Goal: Task Accomplishment & Management: Use online tool/utility

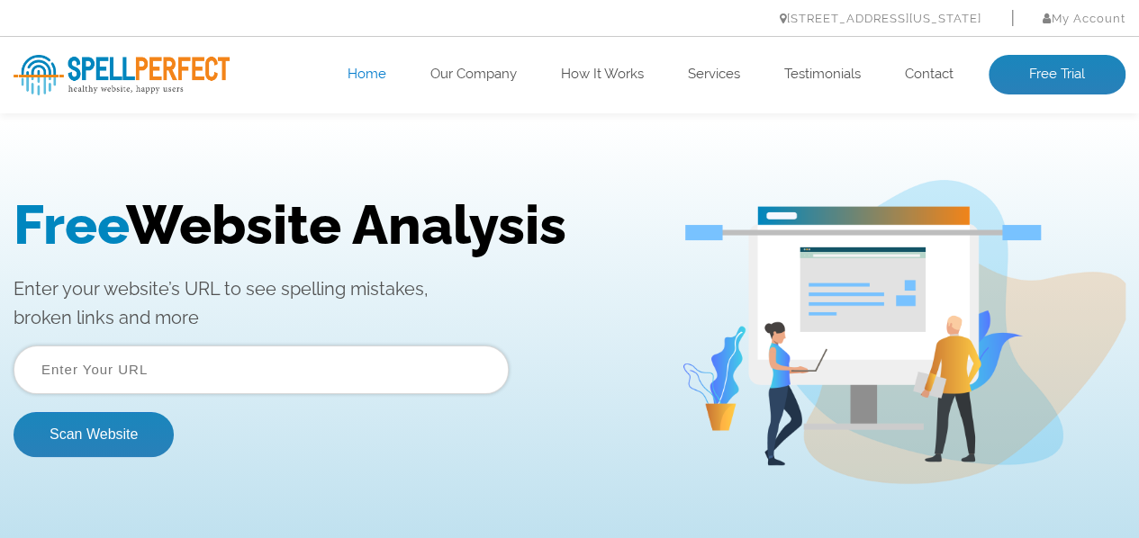
click at [167, 375] on input "text" at bounding box center [261, 370] width 495 height 49
click at [194, 354] on input "[DOMAIN_NAME]" at bounding box center [261, 370] width 495 height 49
paste input "[URL][DOMAIN_NAME]"
type input "[URL][DOMAIN_NAME]"
click at [14, 412] on button "Scan Website" at bounding box center [94, 434] width 160 height 45
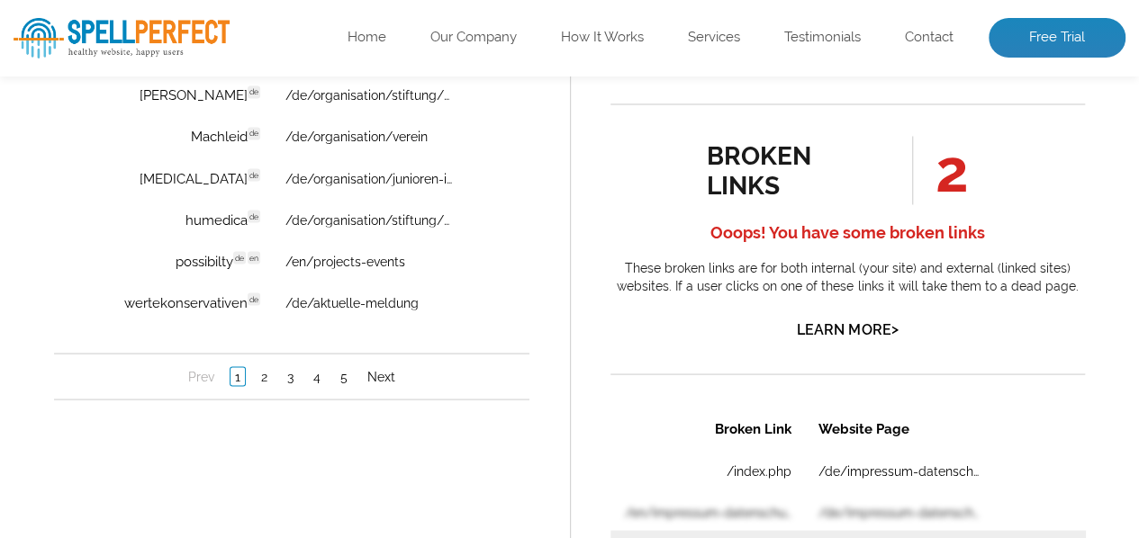
scroll to position [1549, 0]
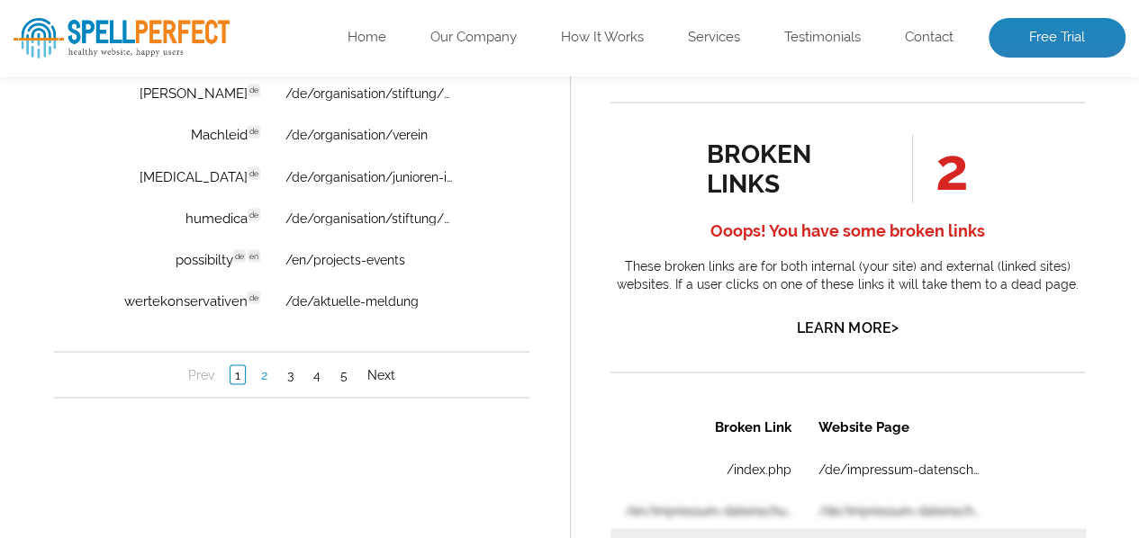
click at [263, 383] on link "2" at bounding box center [264, 375] width 15 height 18
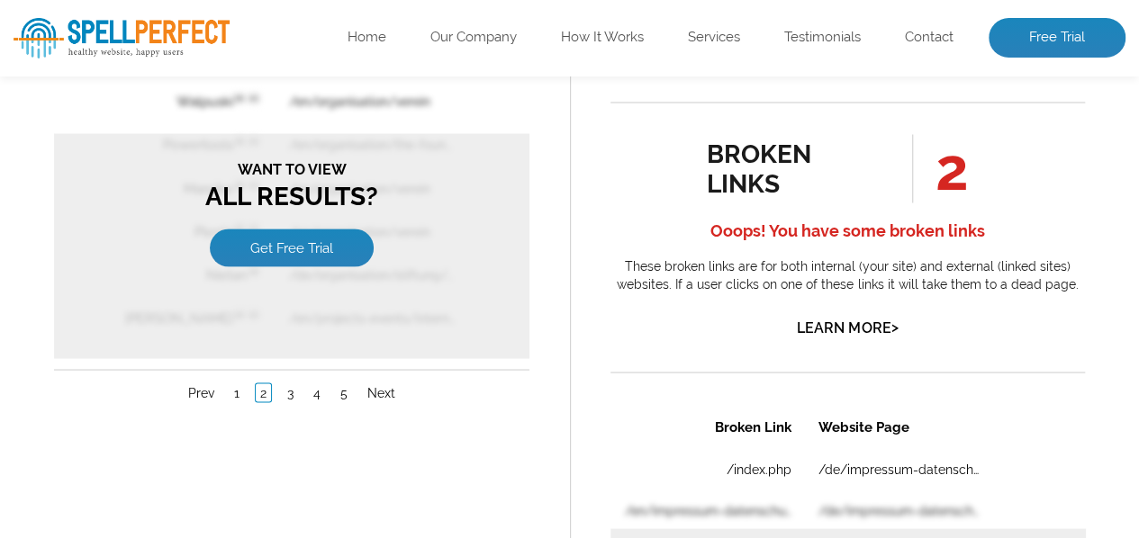
scroll to position [0, 0]
click at [506, 423] on div "spelling issues 56 Ooops! You have some spelling issues These are words from th…" at bounding box center [292, 251] width 556 height 1506
click at [831, 325] on link "Learn More >" at bounding box center [847, 327] width 101 height 17
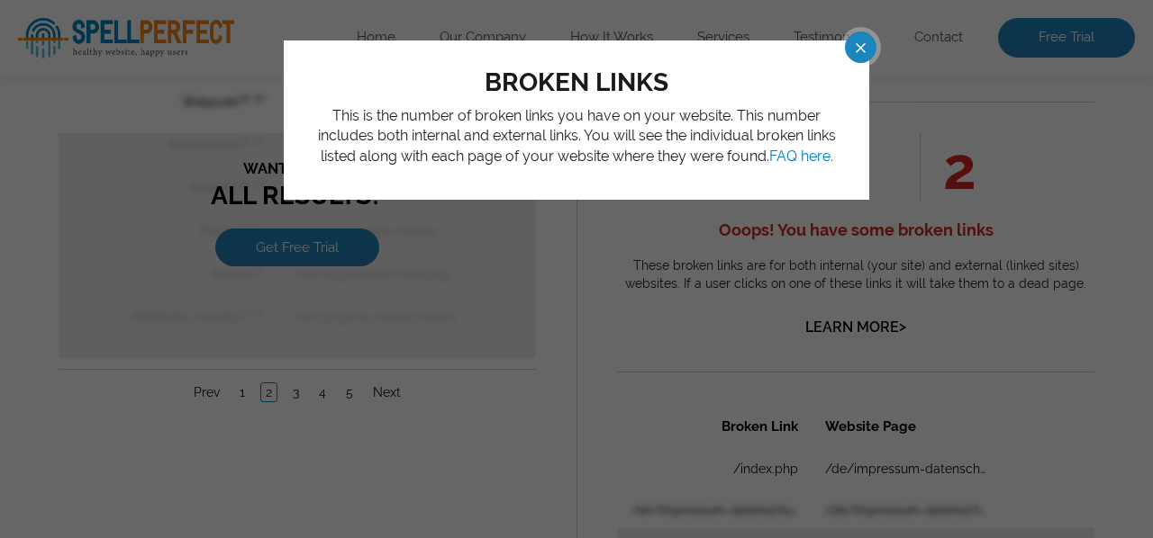
click at [854, 50] on span at bounding box center [844, 48] width 32 height 32
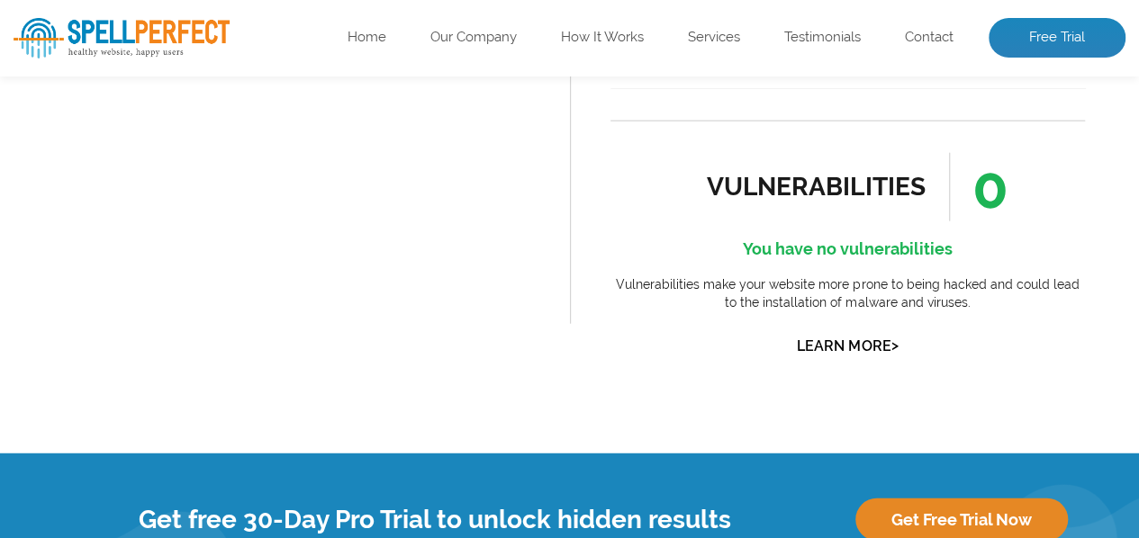
scroll to position [1682, 0]
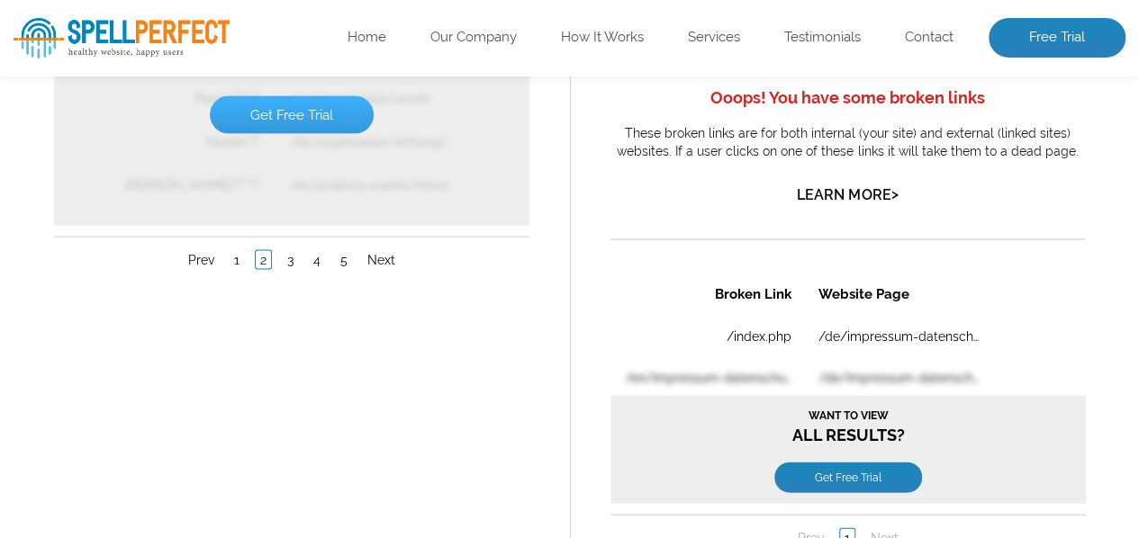
click at [265, 110] on link "Get Free Trial" at bounding box center [292, 115] width 164 height 38
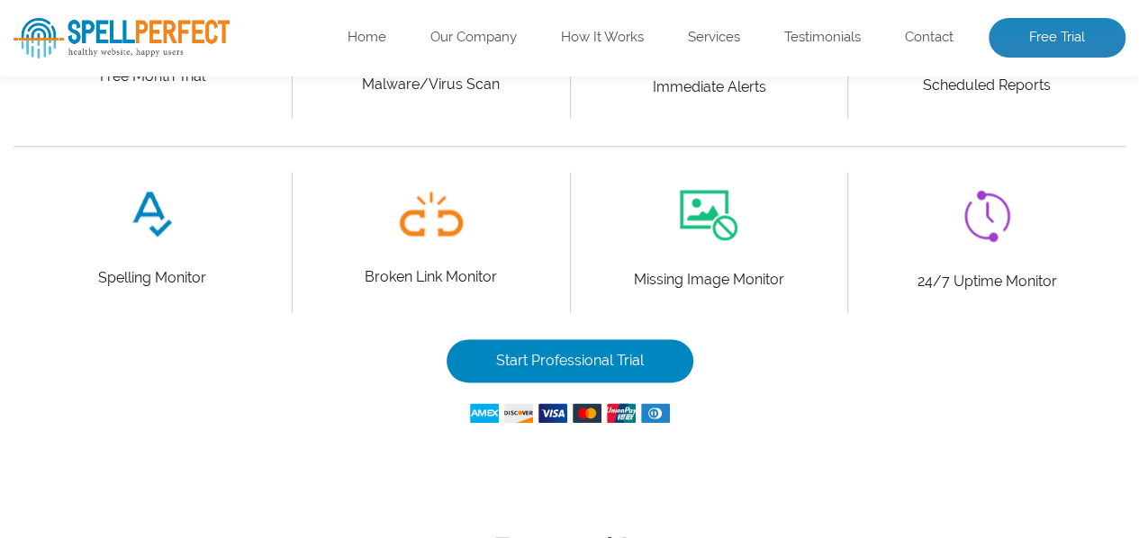
scroll to position [1117, 0]
